Goal: Navigation & Orientation: Understand site structure

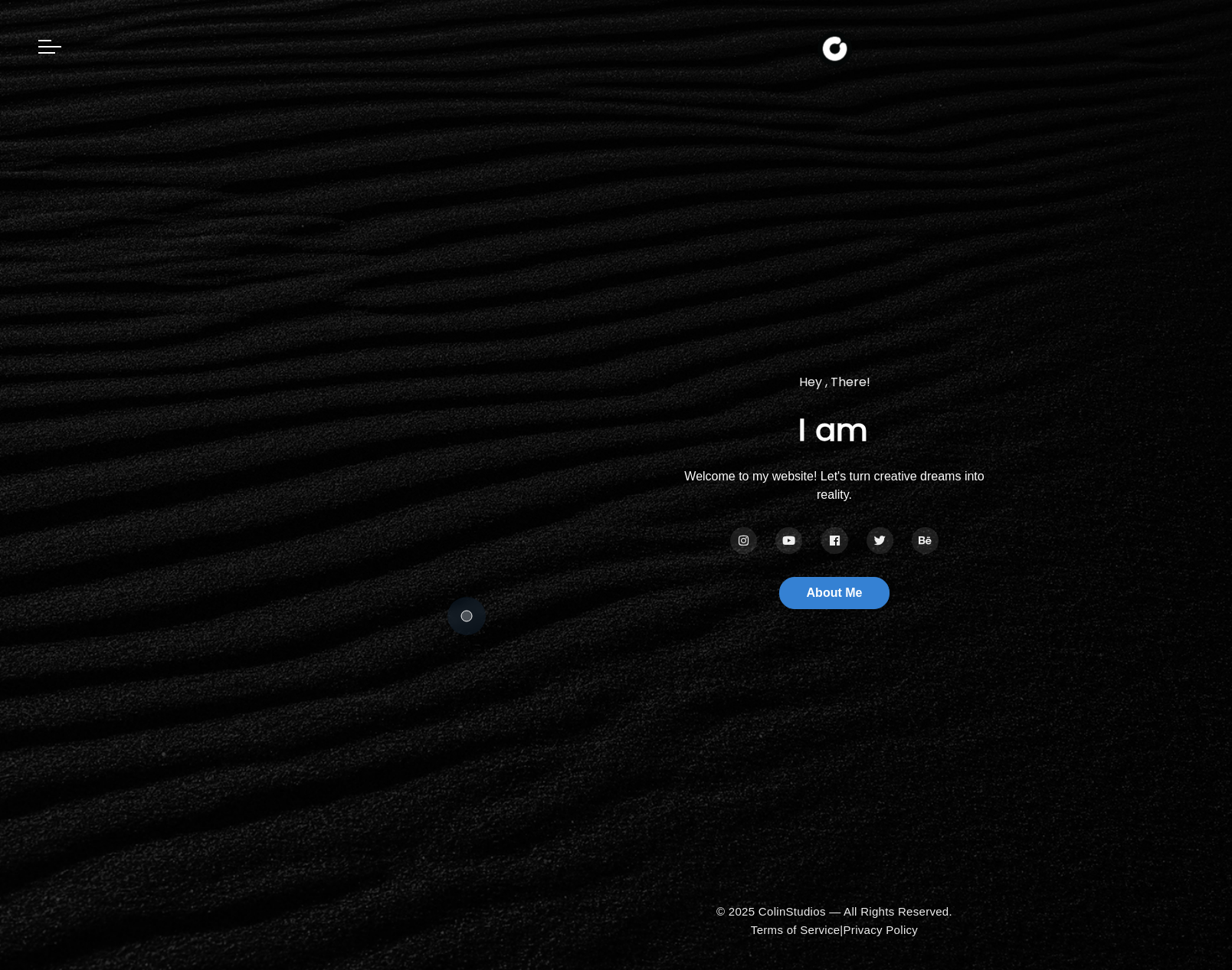
click at [466, 616] on section "Hey , There! I am Colin a Photographer. a Videographer. Welcome to my website! …" at bounding box center [616, 485] width 1232 height 970
click at [34, 49] on div at bounding box center [616, 32] width 1232 height 65
click at [52, 50] on div at bounding box center [50, 42] width 23 height 23
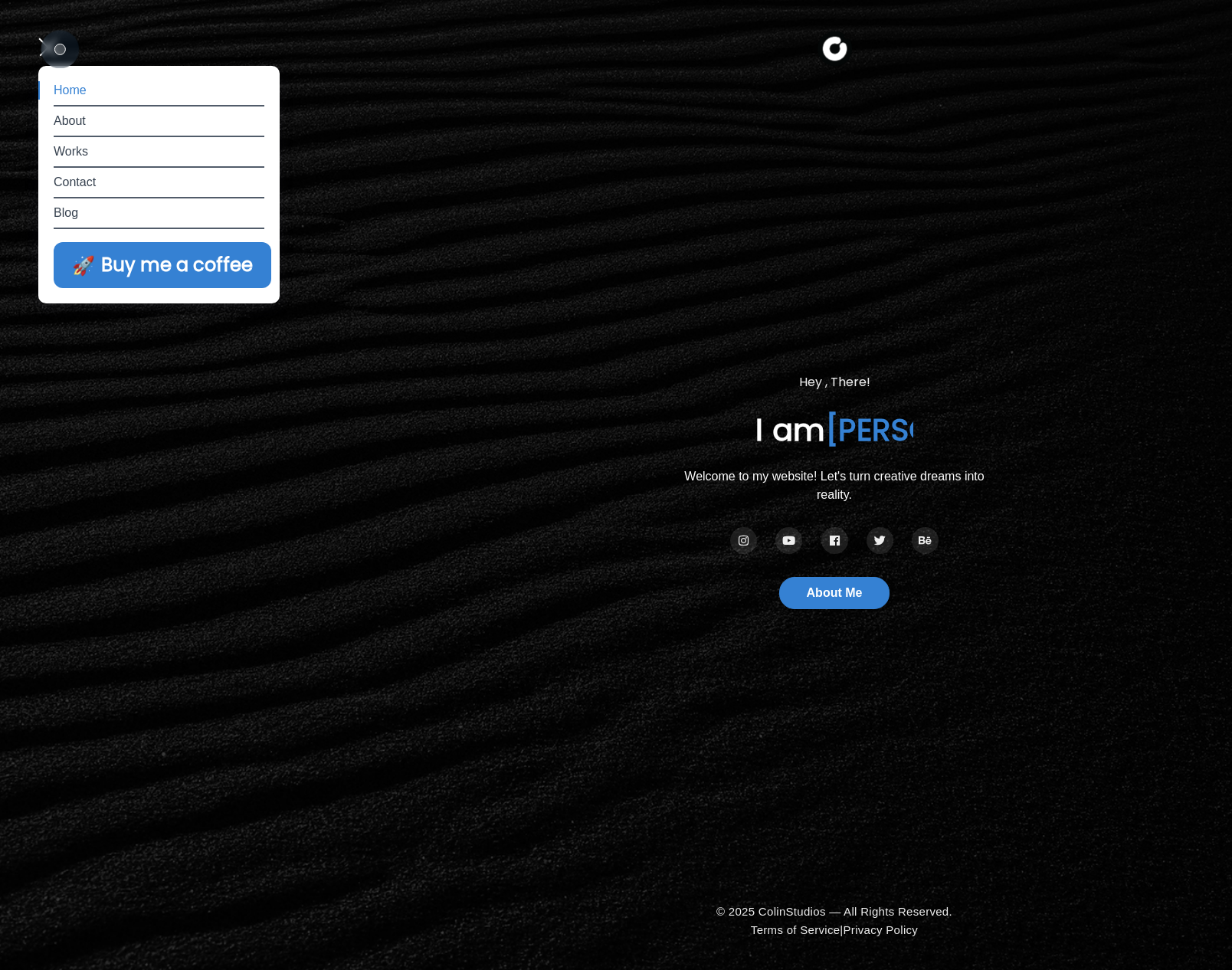
click at [53, 45] on div at bounding box center [50, 41] width 23 height 22
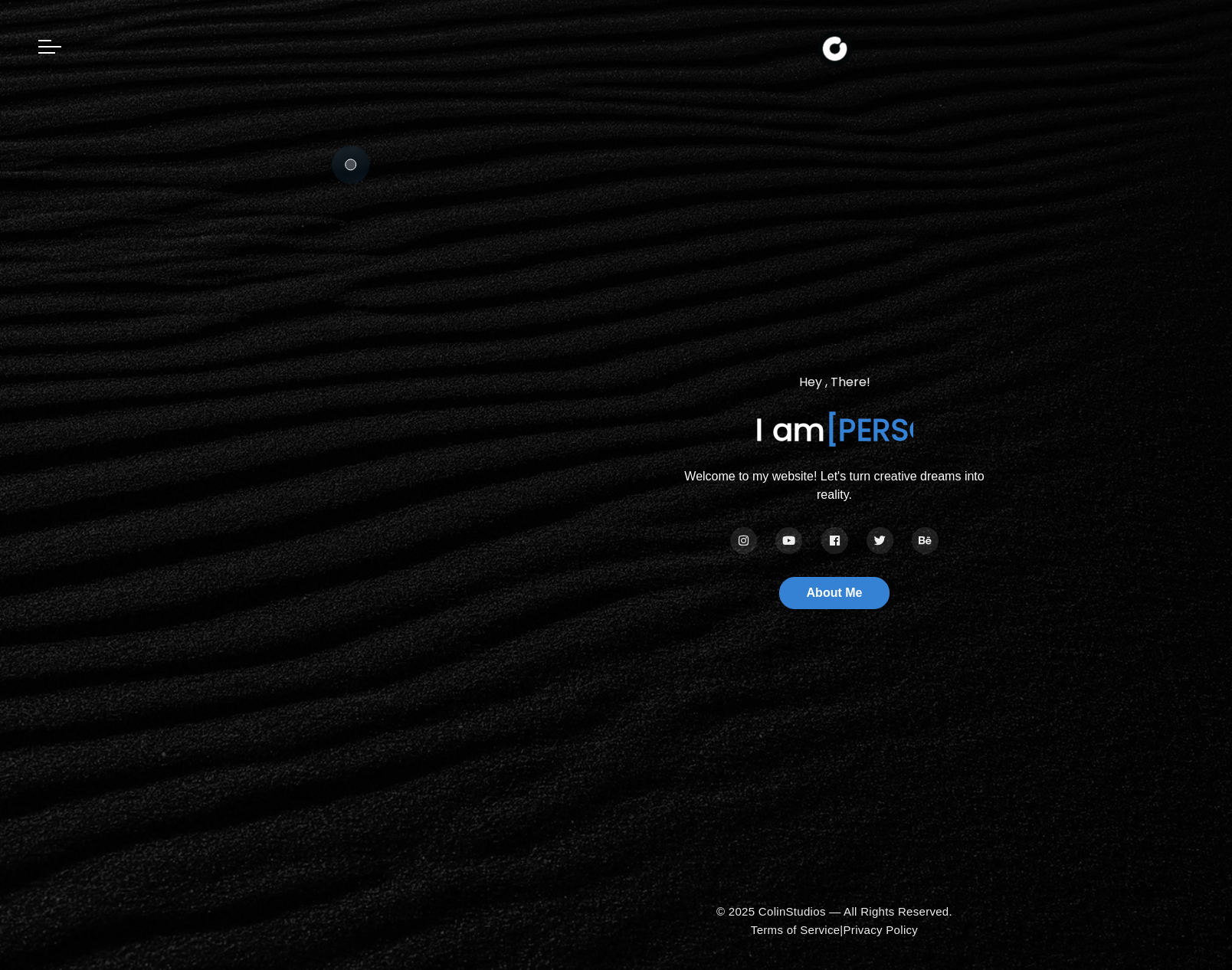
click at [351, 165] on section "Hey , There! I am [PERSON_NAME] a Photographer. a Videographer. Welcome to my w…" at bounding box center [616, 485] width 1232 height 970
click at [416, 233] on section "Hey , There! I am [PERSON_NAME] a Photographer. a Videographer. Welcome to my w…" at bounding box center [616, 485] width 1232 height 970
click at [477, 240] on section "Hey , There! I am [PERSON_NAME] a Photographer. a Videographer. Welcome to my w…" at bounding box center [616, 485] width 1232 height 970
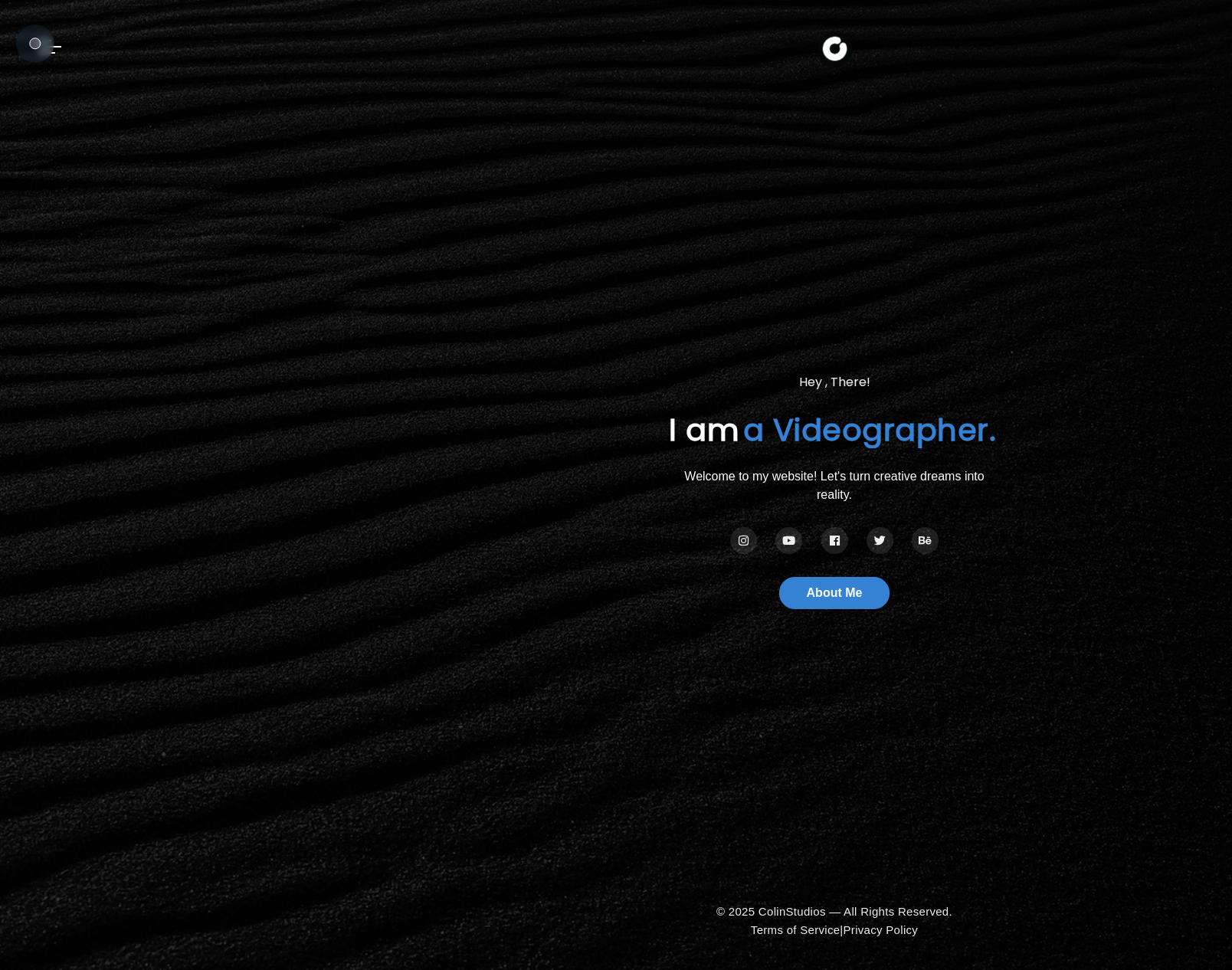
click at [47, 48] on div at bounding box center [50, 42] width 23 height 23
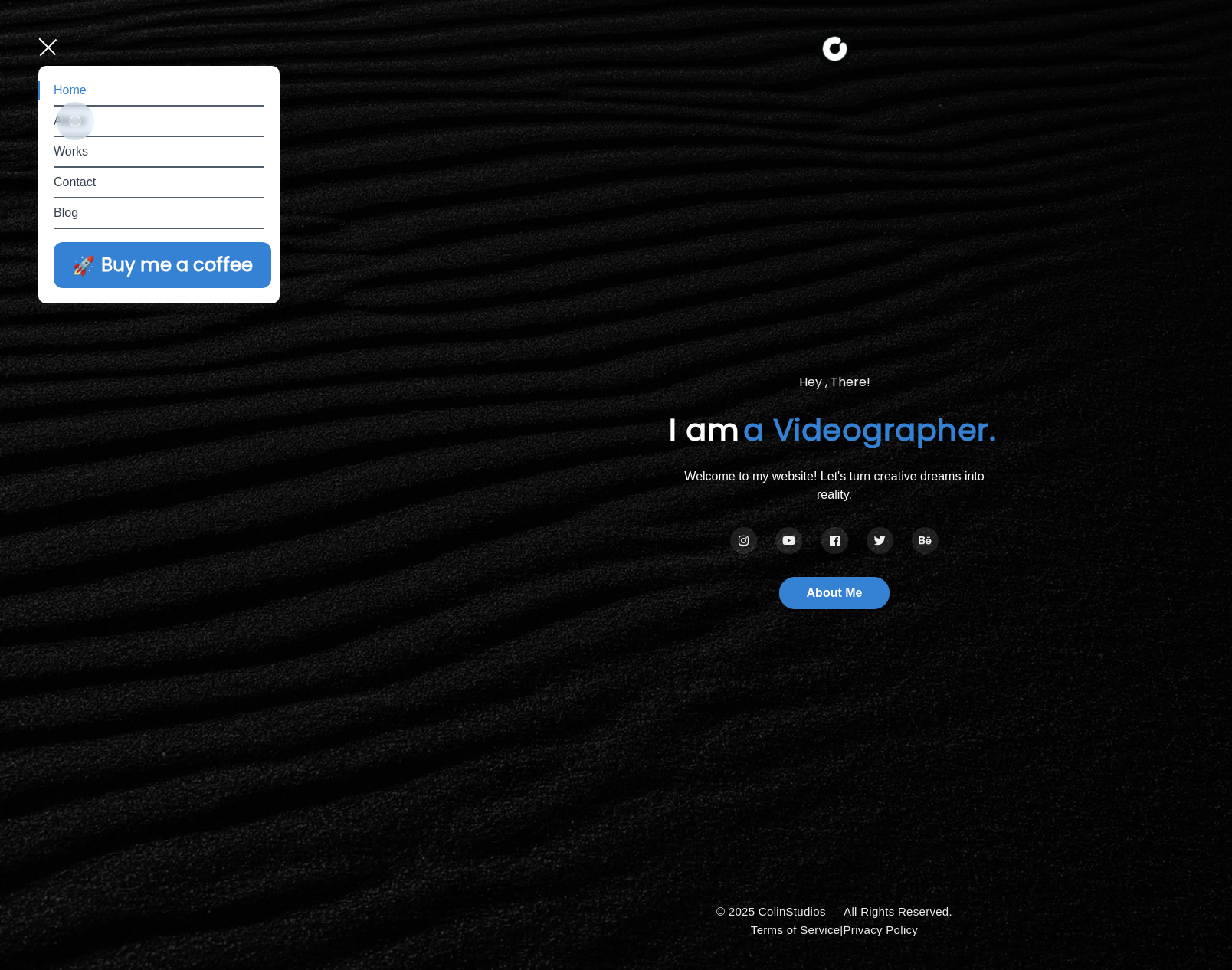
click at [75, 121] on link "About" at bounding box center [158, 120] width 210 height 18
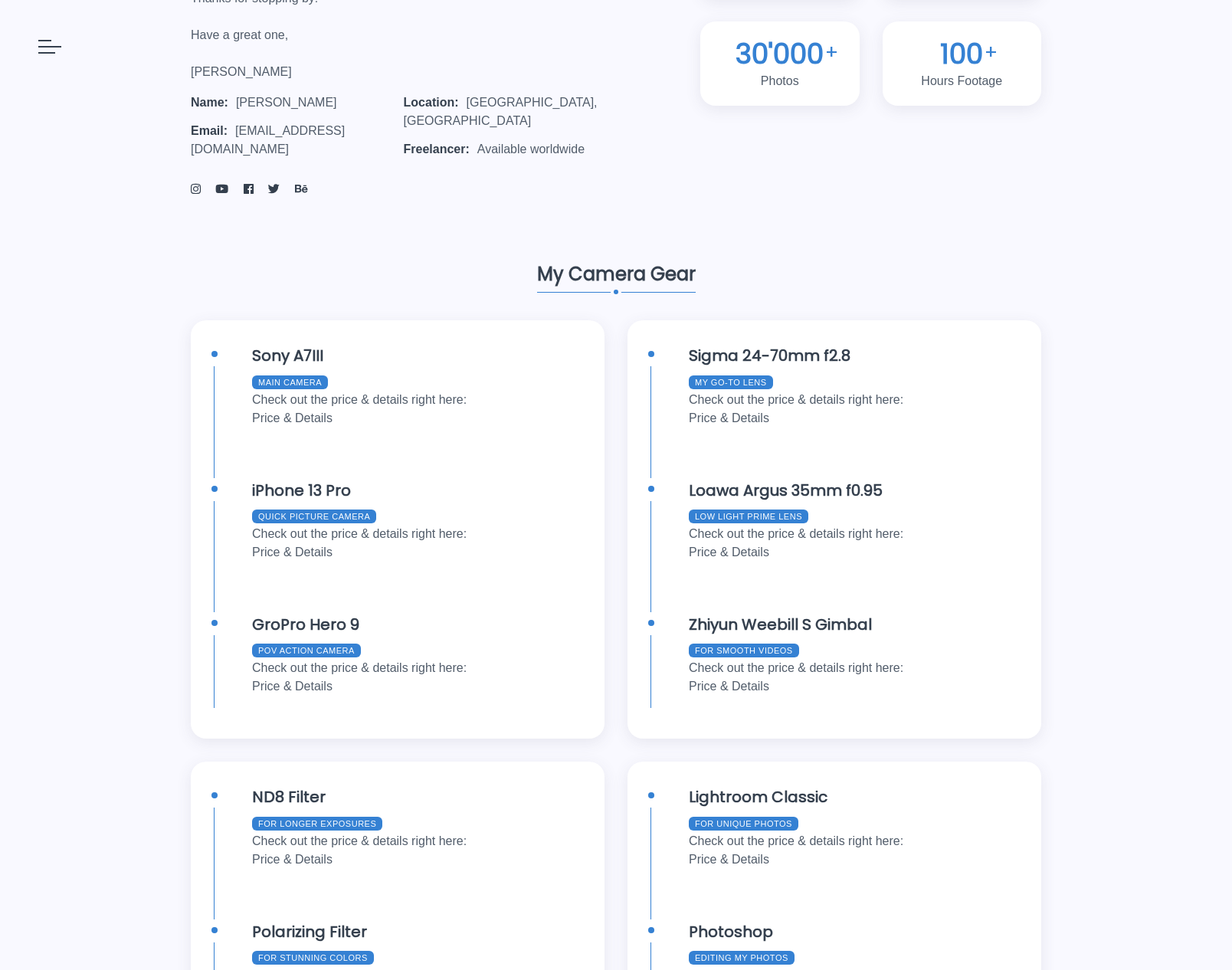
scroll to position [277, 0]
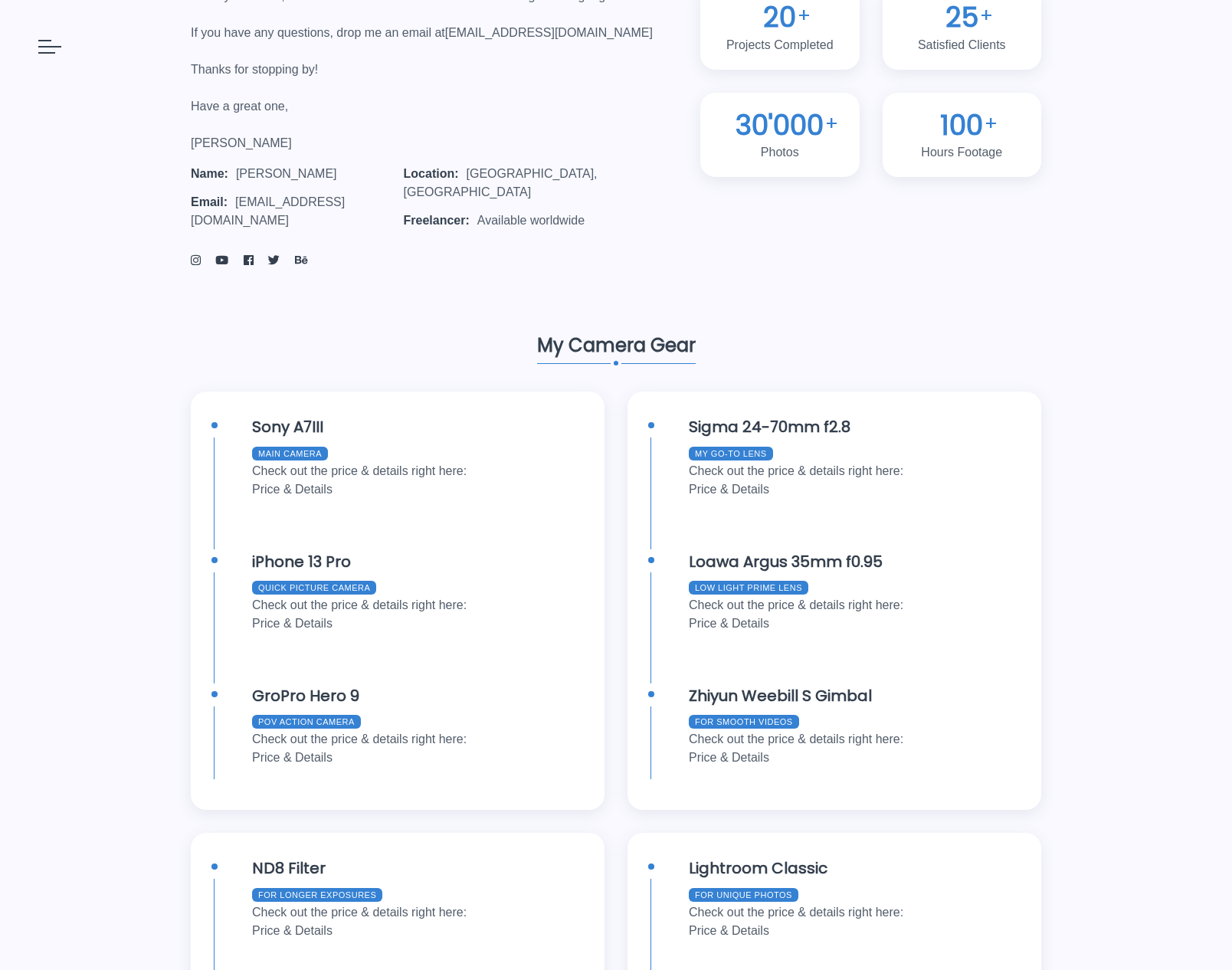
click at [54, 51] on div at bounding box center [50, 42] width 23 height 23
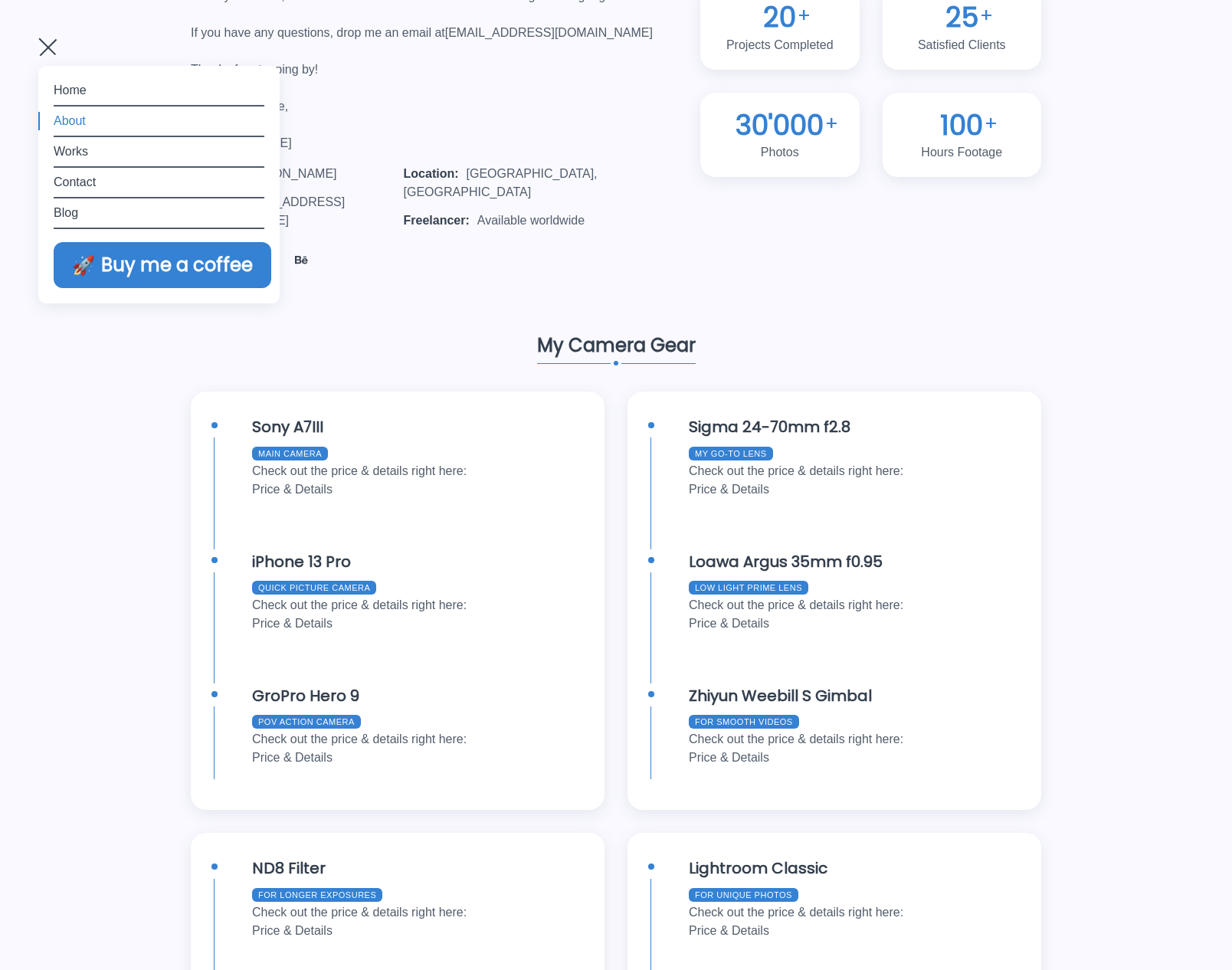
click at [77, 156] on link "Works" at bounding box center [158, 151] width 210 height 18
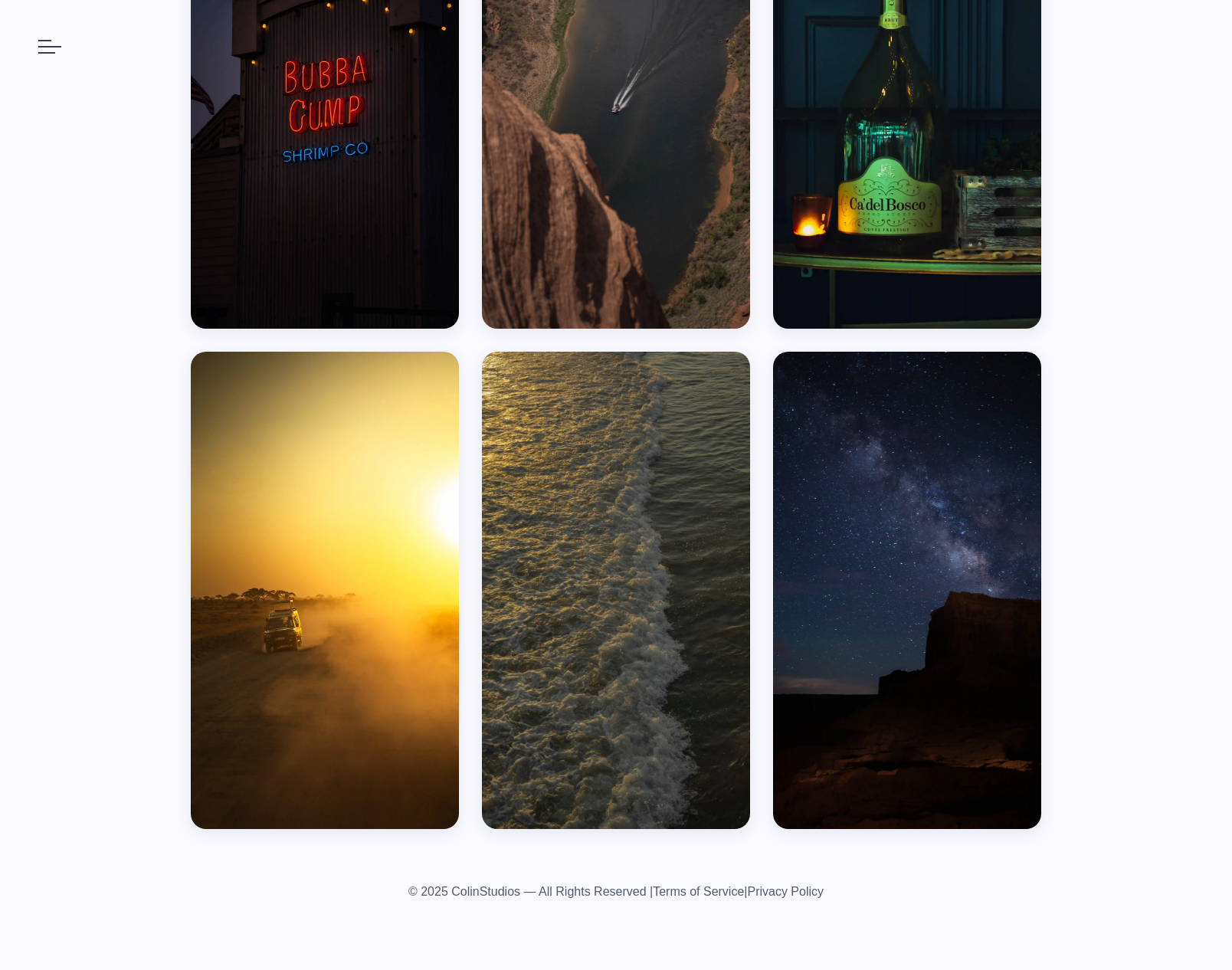
scroll to position [3714, 0]
click at [53, 59] on link at bounding box center [50, 47] width 23 height 34
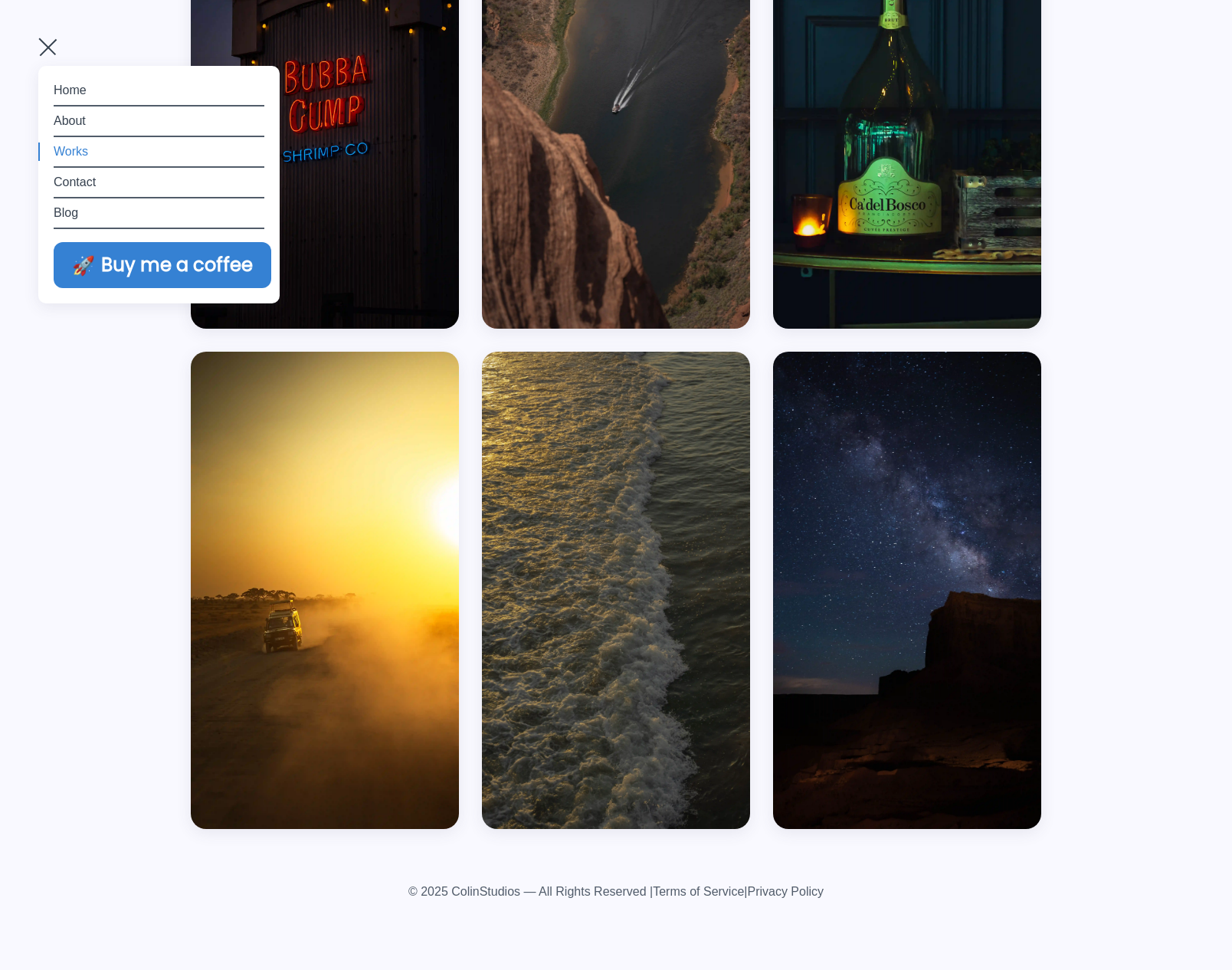
click at [77, 182] on link "Contact" at bounding box center [158, 182] width 210 height 18
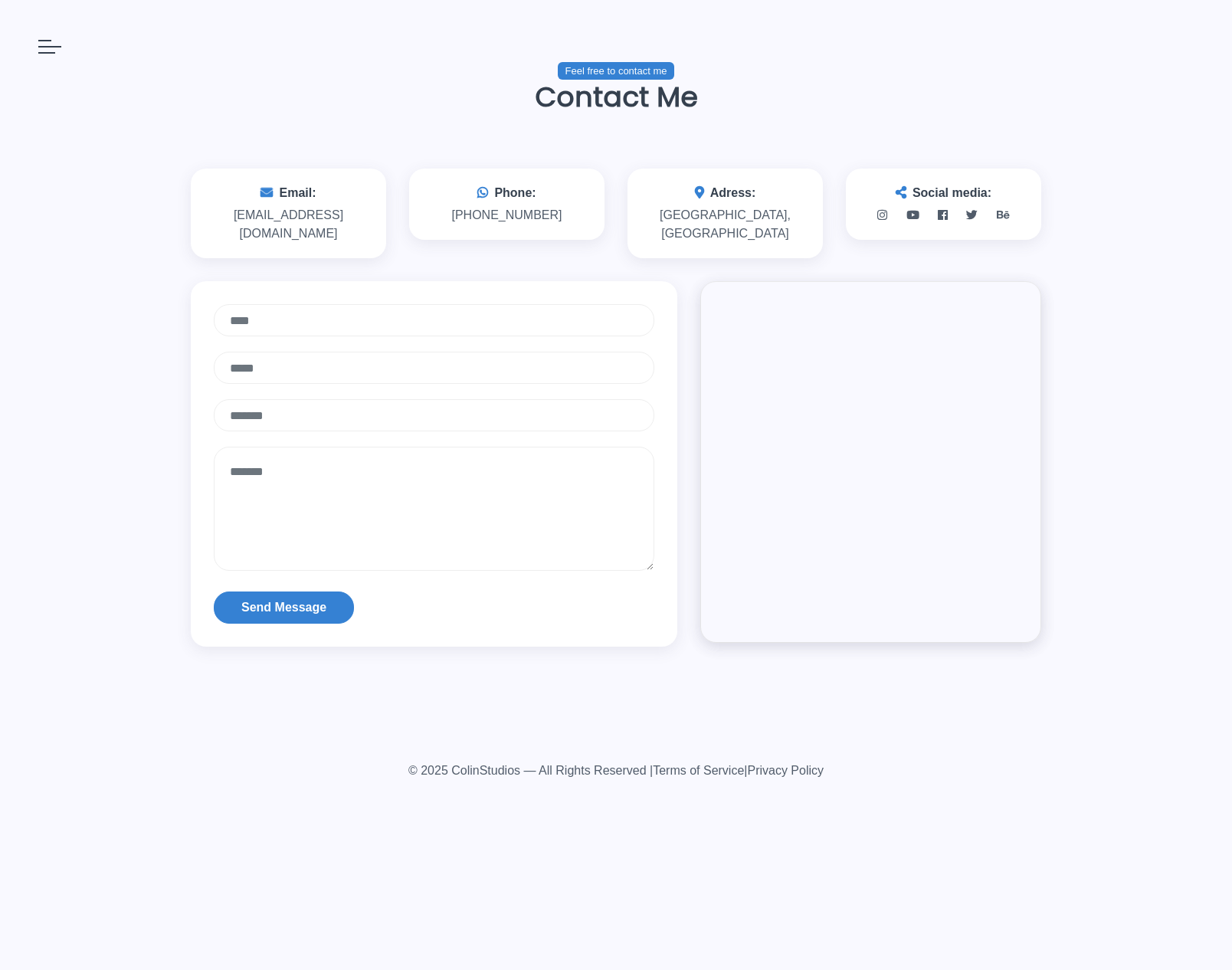
click at [101, 248] on div "Feel free to contact me Contact Me Email: create@colinstudios.com Phone: +41 (0…" at bounding box center [616, 365] width 1232 height 731
click at [45, 45] on div at bounding box center [50, 42] width 23 height 23
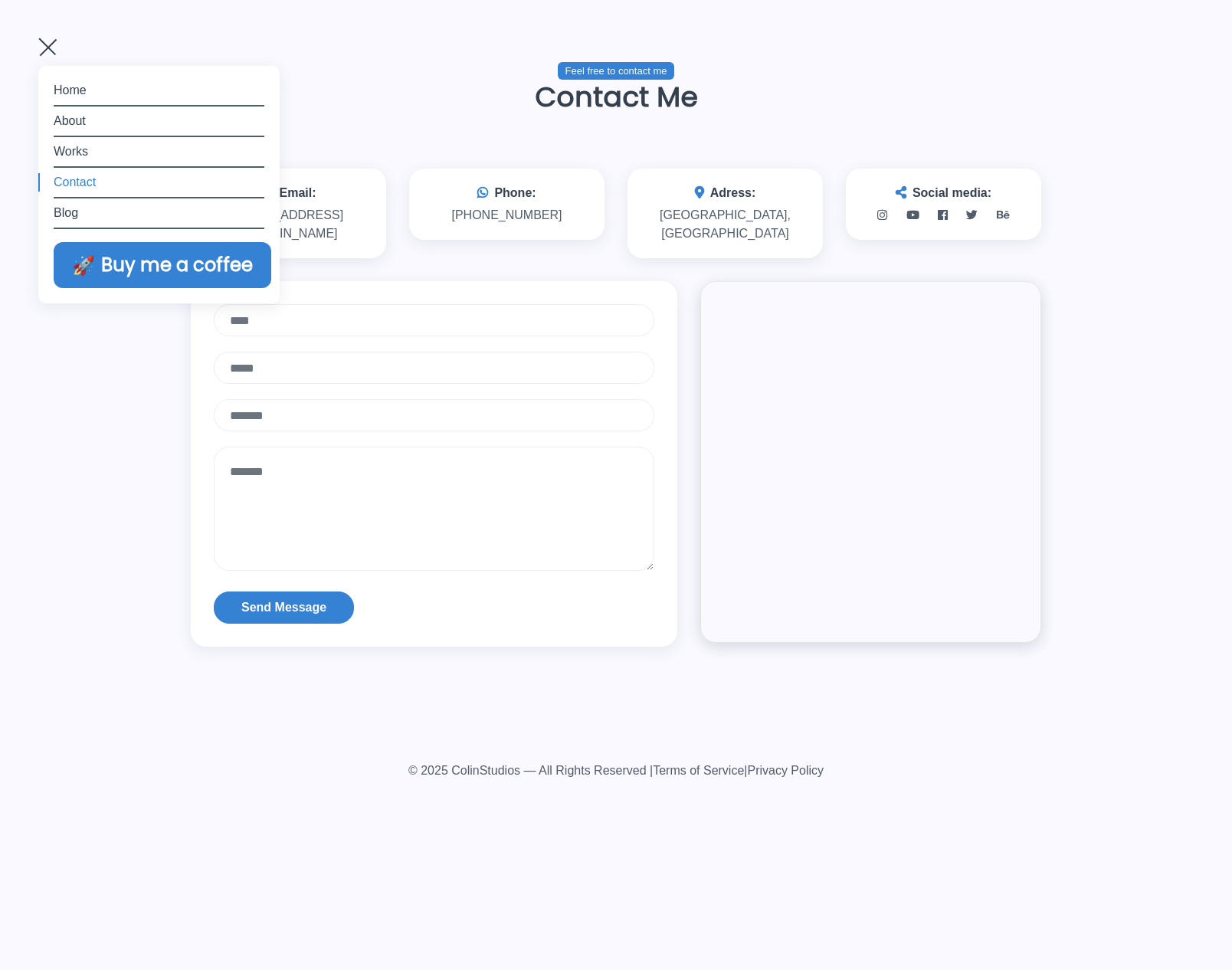
click at [70, 88] on link "Home" at bounding box center [158, 90] width 210 height 18
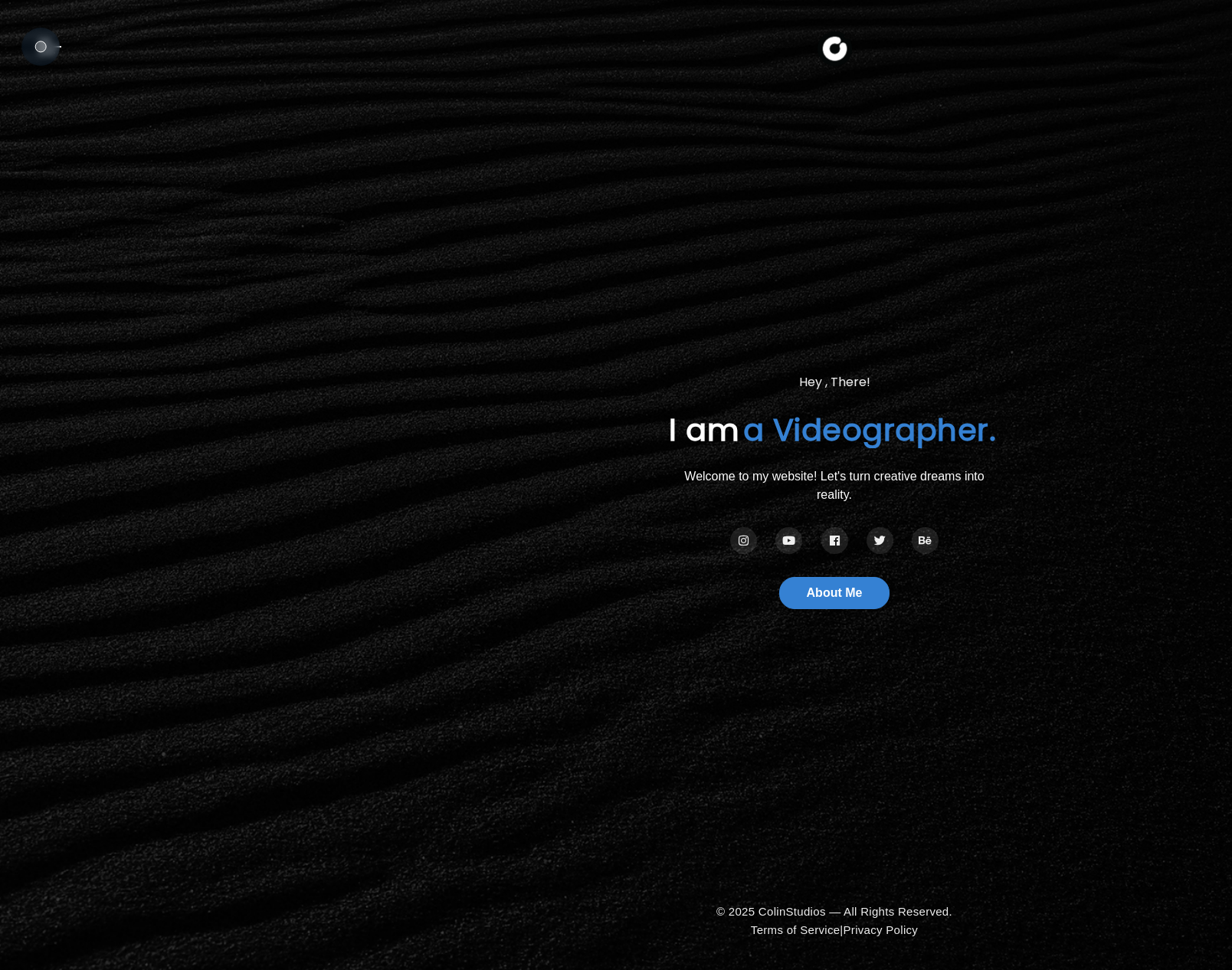
click at [46, 47] on div at bounding box center [50, 42] width 23 height 23
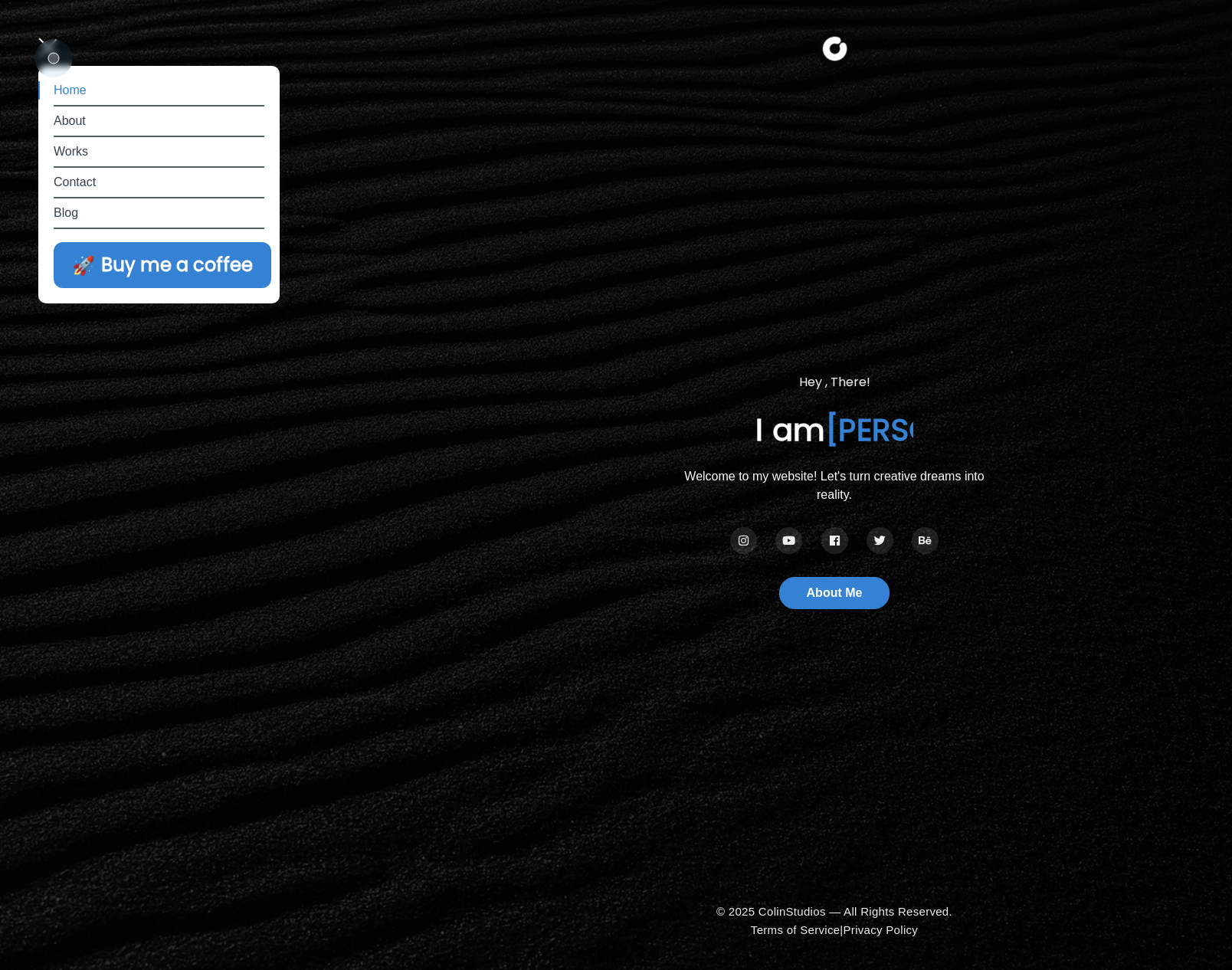
click at [51, 52] on span at bounding box center [47, 46] width 17 height 17
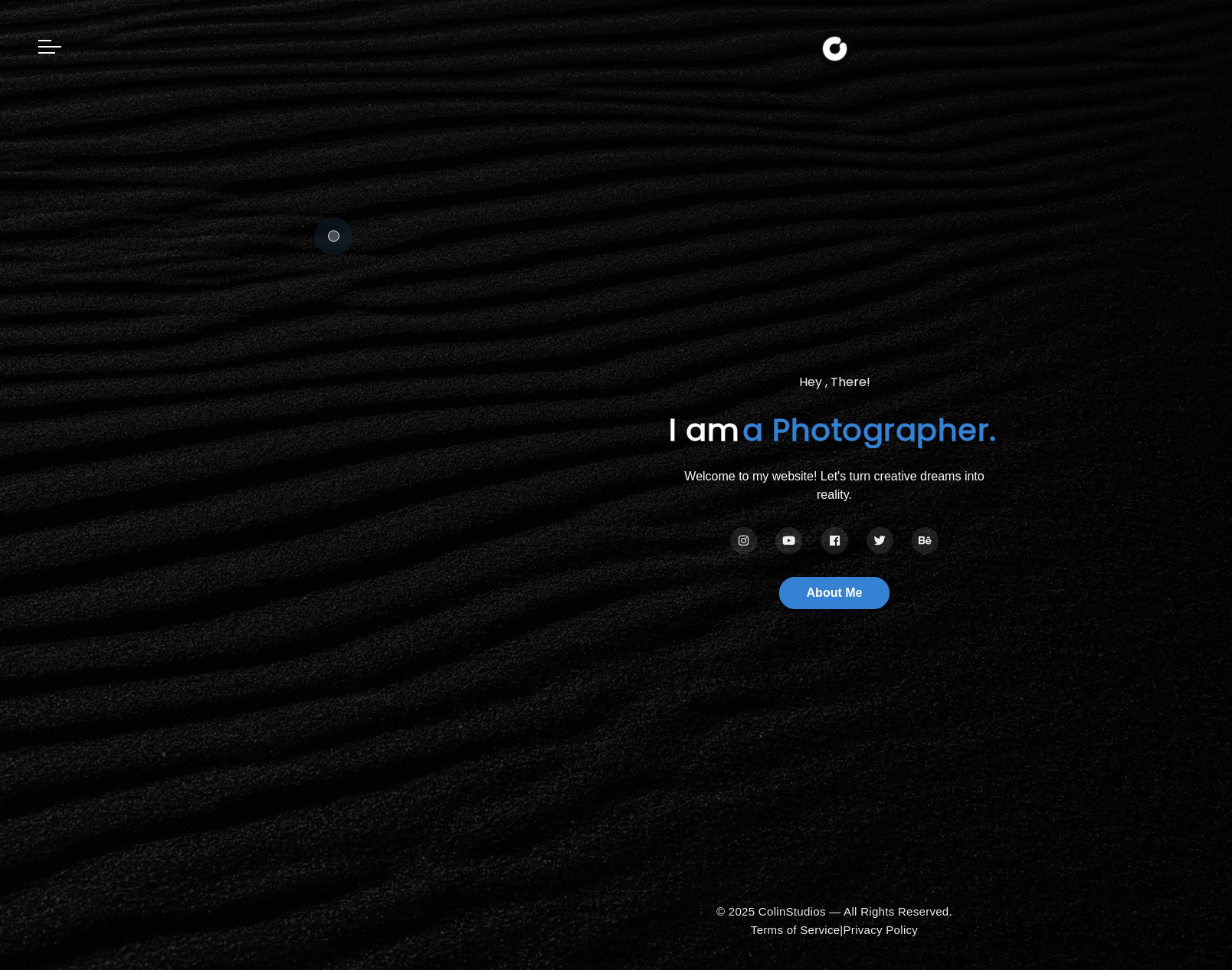
click at [398, 256] on section "Hey , There! I am [PERSON_NAME] a Photographer. a Videographer. Welcome to my w…" at bounding box center [616, 485] width 1232 height 970
